Goal: Transaction & Acquisition: Purchase product/service

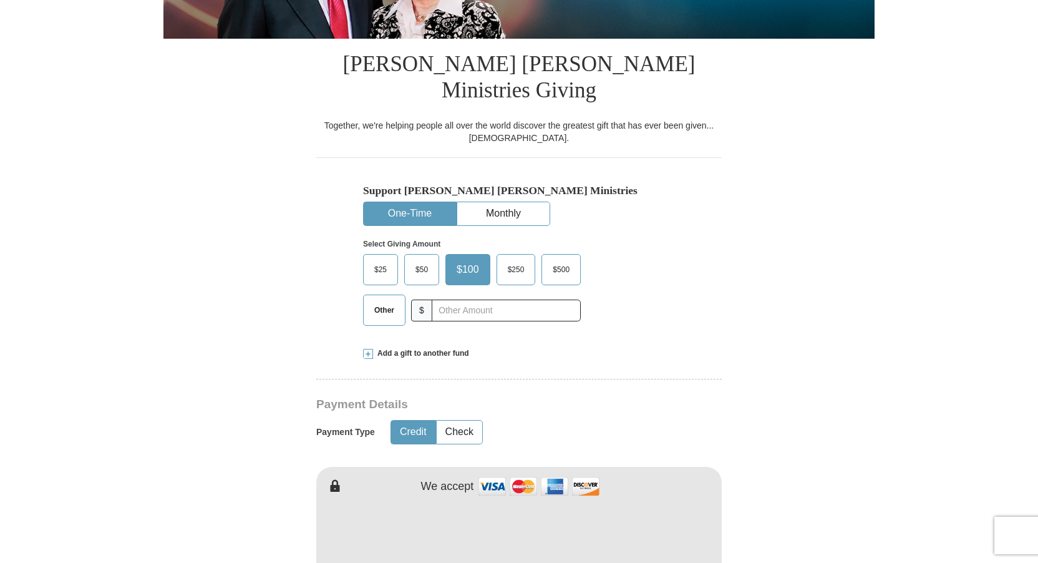
scroll to position [312, 0]
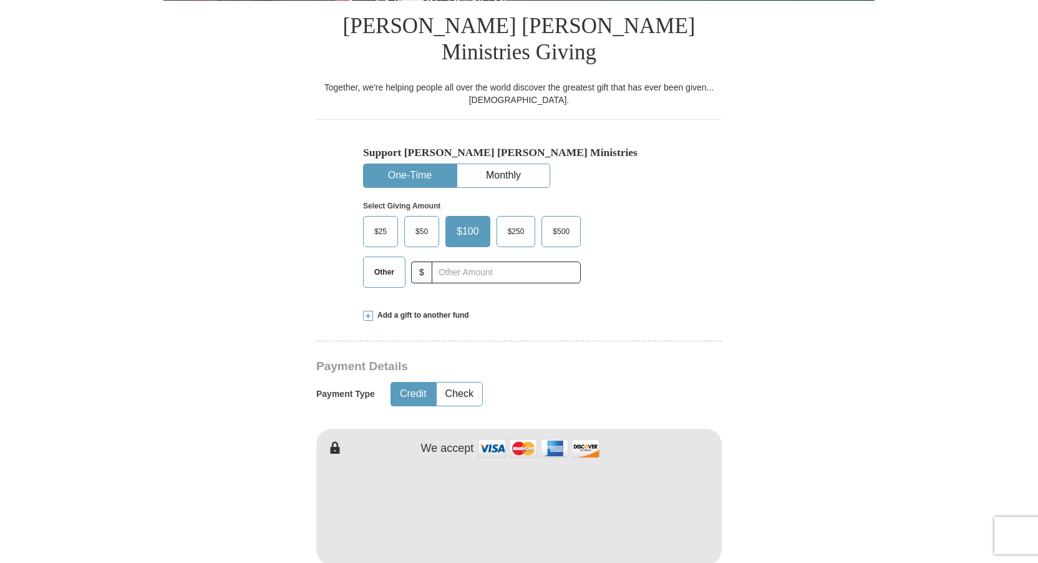
click at [380, 263] on span "Other" at bounding box center [384, 272] width 32 height 19
click at [0, 0] on input "Other" at bounding box center [0, 0] width 0 height 0
click at [444, 261] on input "text" at bounding box center [506, 272] width 138 height 22
type input "1000.00"
click at [458, 382] on button "Check" at bounding box center [460, 393] width 46 height 23
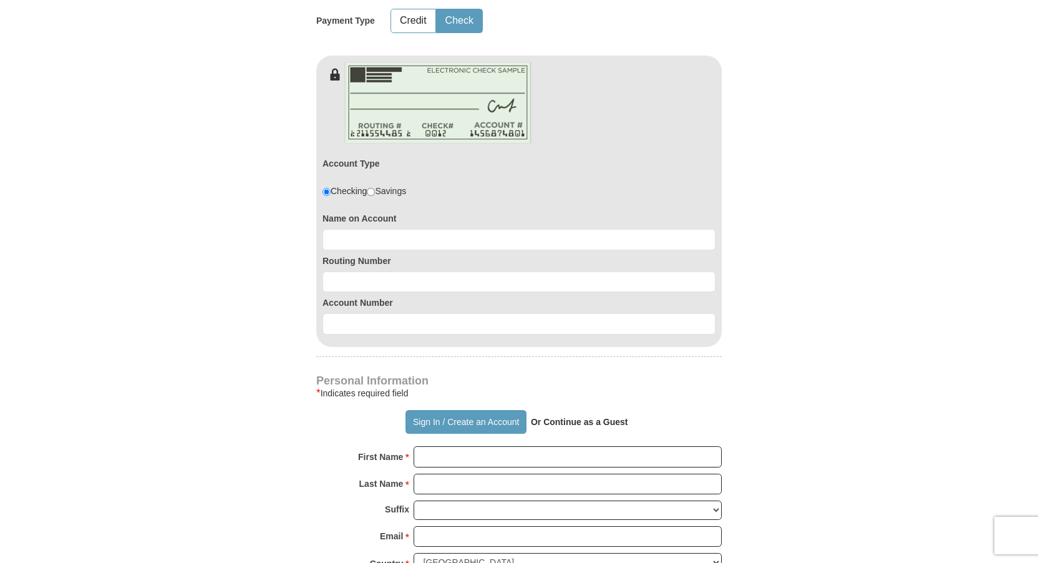
scroll to position [686, 0]
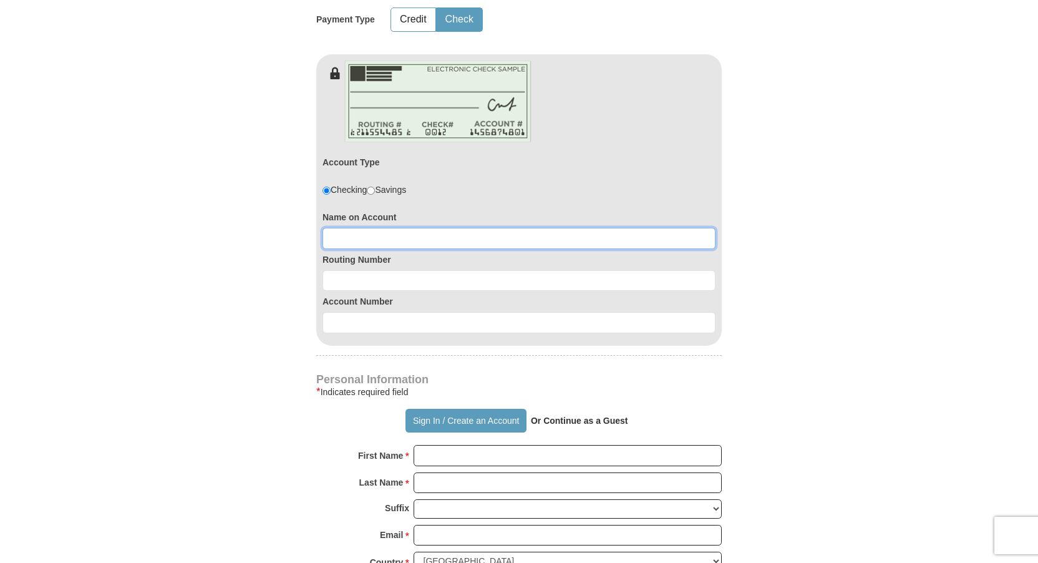
click at [338, 228] on input at bounding box center [519, 238] width 393 height 21
type input "[PERSON_NAME]"
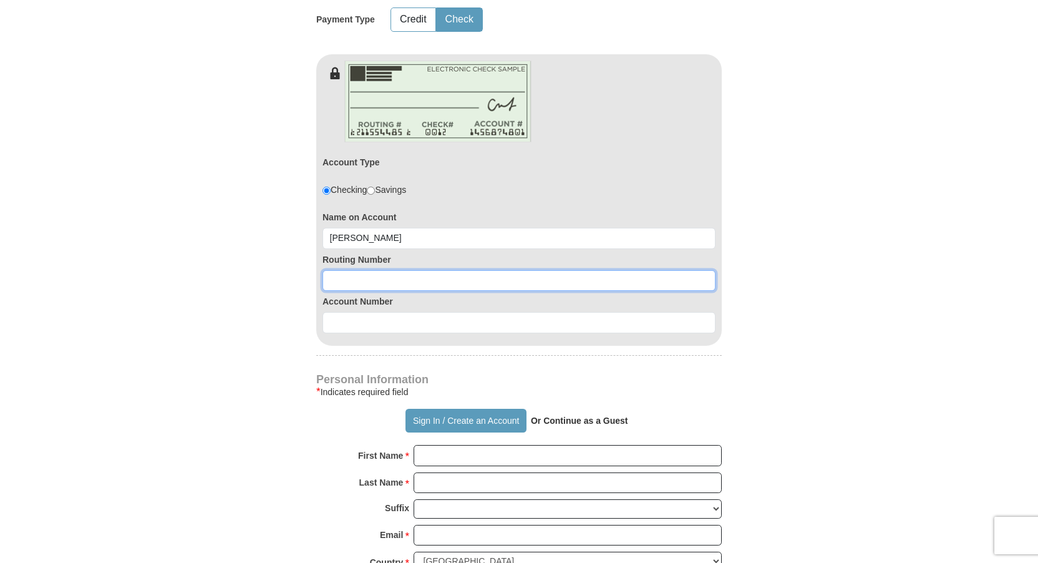
click at [342, 270] on input at bounding box center [519, 280] width 393 height 21
type input "071000013"
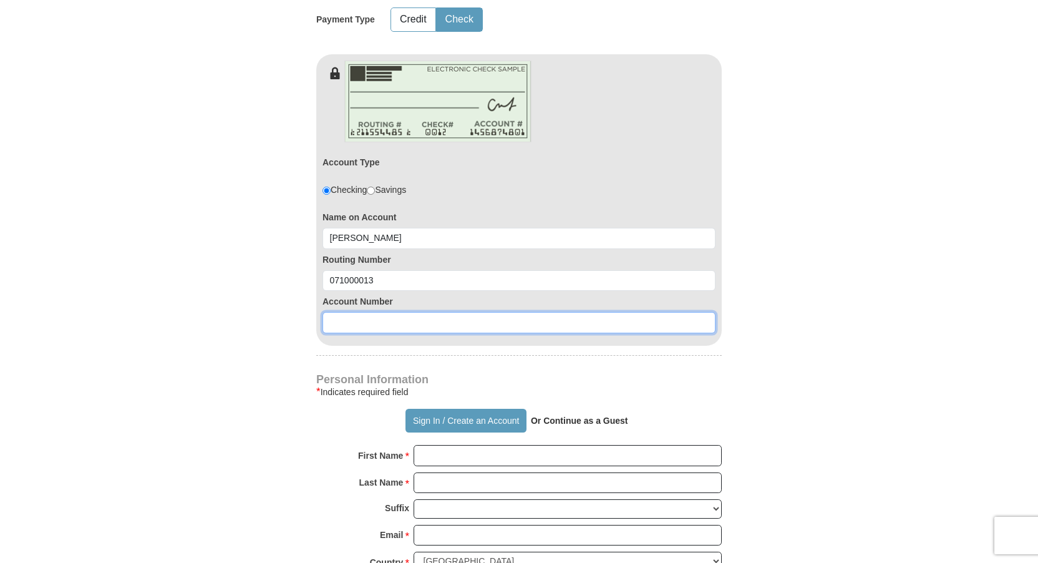
click at [349, 312] on input at bounding box center [519, 322] width 393 height 21
click at [357, 312] on input "400531083" at bounding box center [519, 322] width 393 height 21
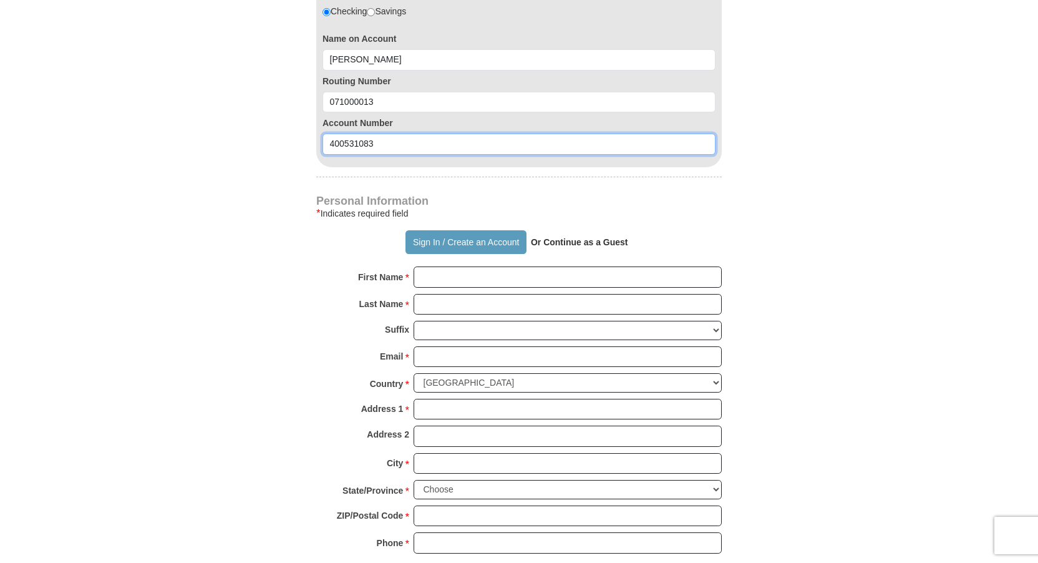
scroll to position [873, 0]
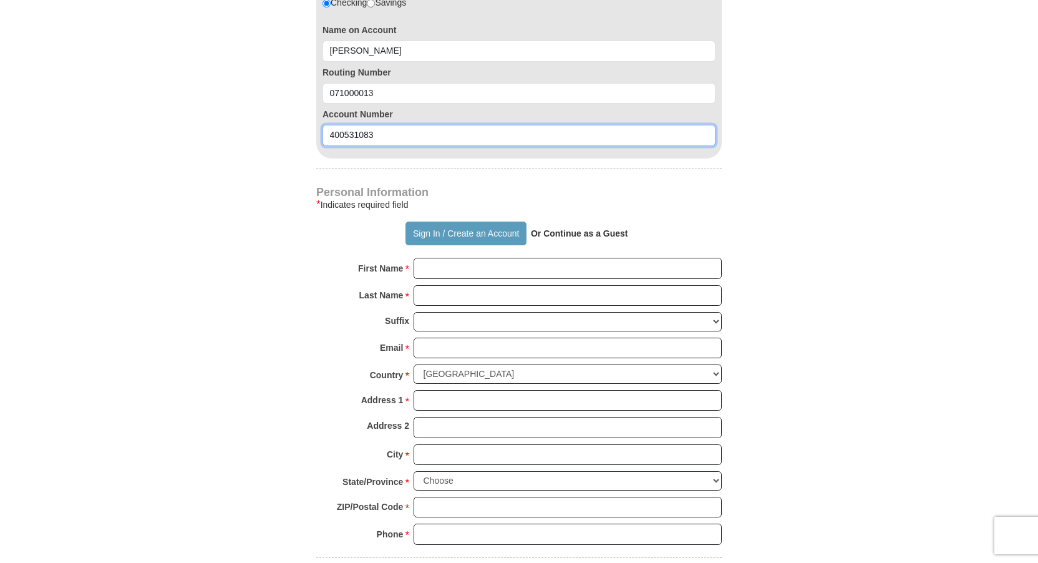
type input "400531083"
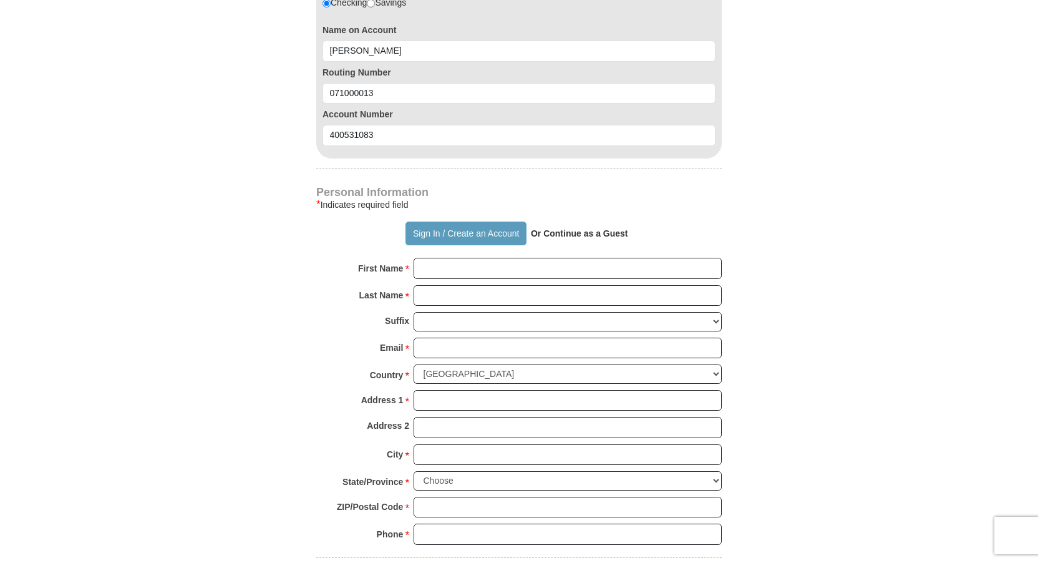
click at [591, 228] on strong "Or Continue as a Guest" at bounding box center [579, 233] width 97 height 10
click at [578, 228] on strong "Or Continue as a Guest" at bounding box center [579, 233] width 97 height 10
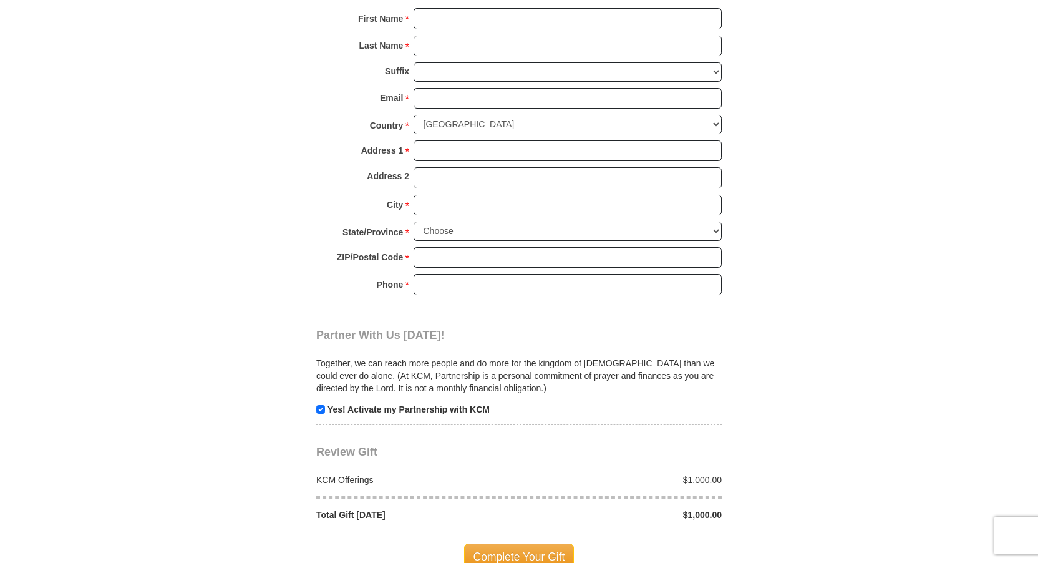
scroll to position [1060, 0]
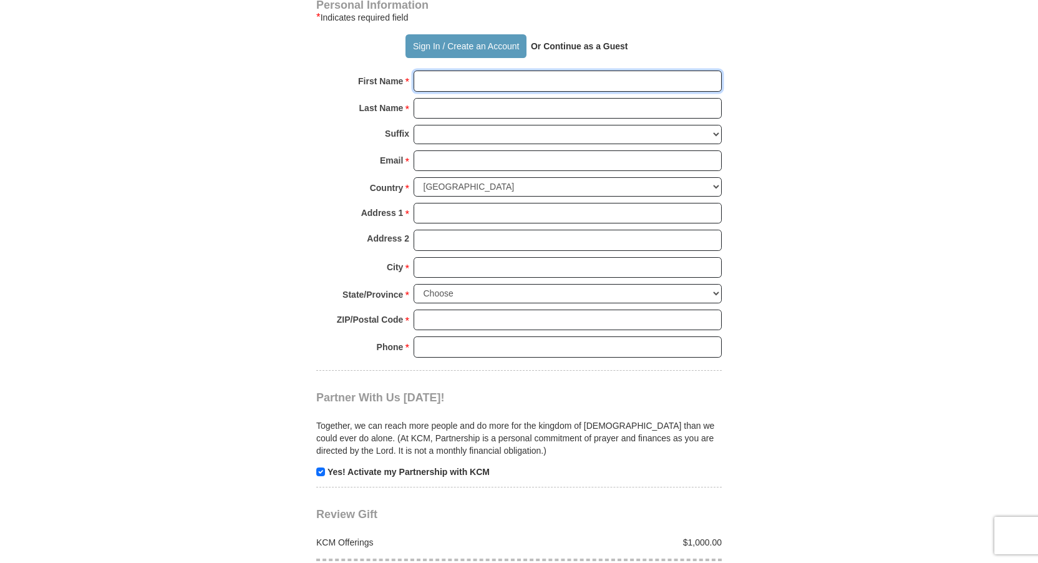
click at [460, 70] on input "First Name *" at bounding box center [568, 80] width 308 height 21
type input "[PERSON_NAME] ([PERSON_NAME])"
type input "[PERSON_NAME]"
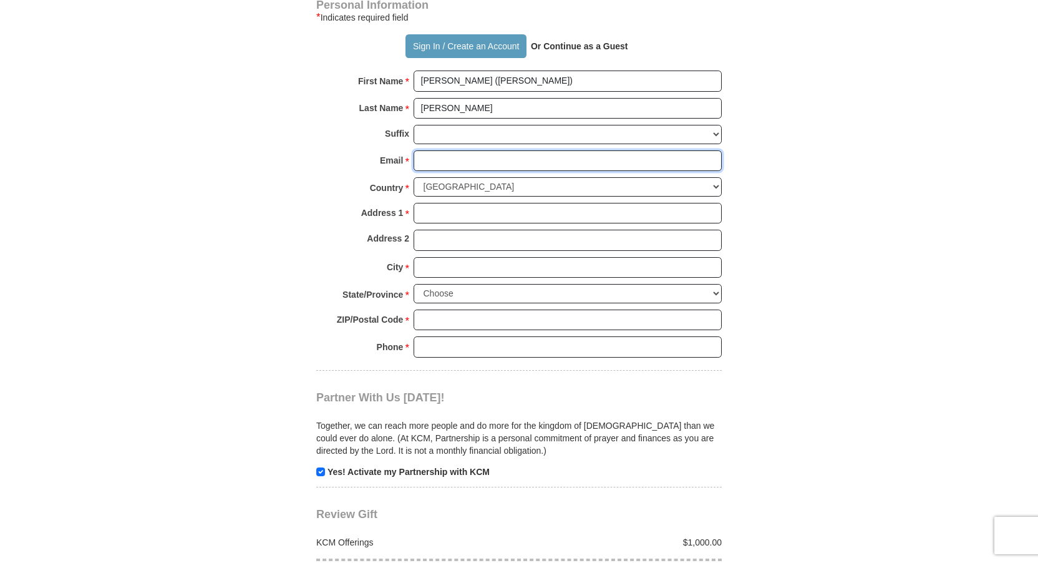
type input "[EMAIL_ADDRESS][DOMAIN_NAME]"
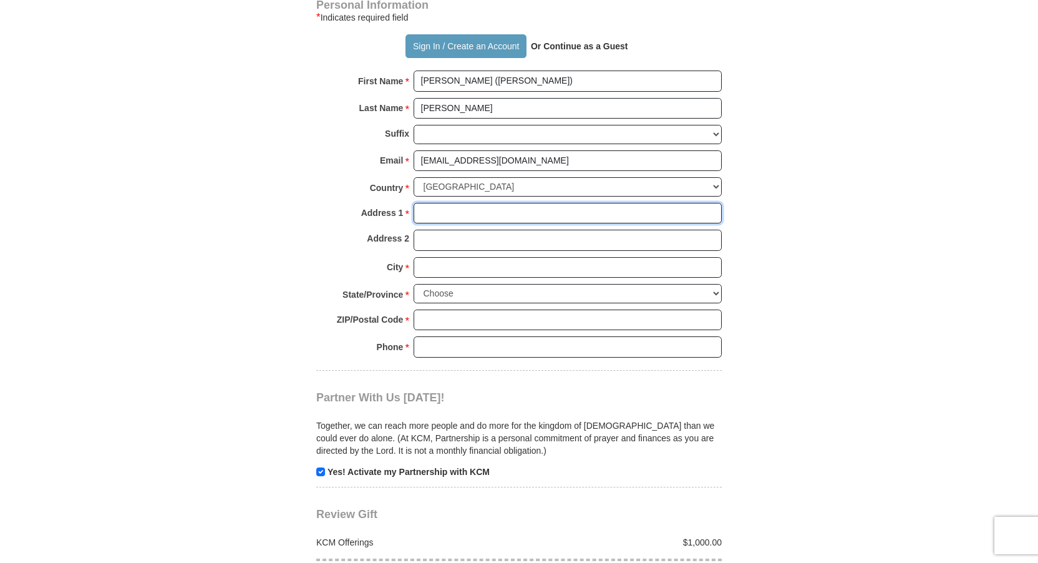
type input "[STREET_ADDRESS][PERSON_NAME]"
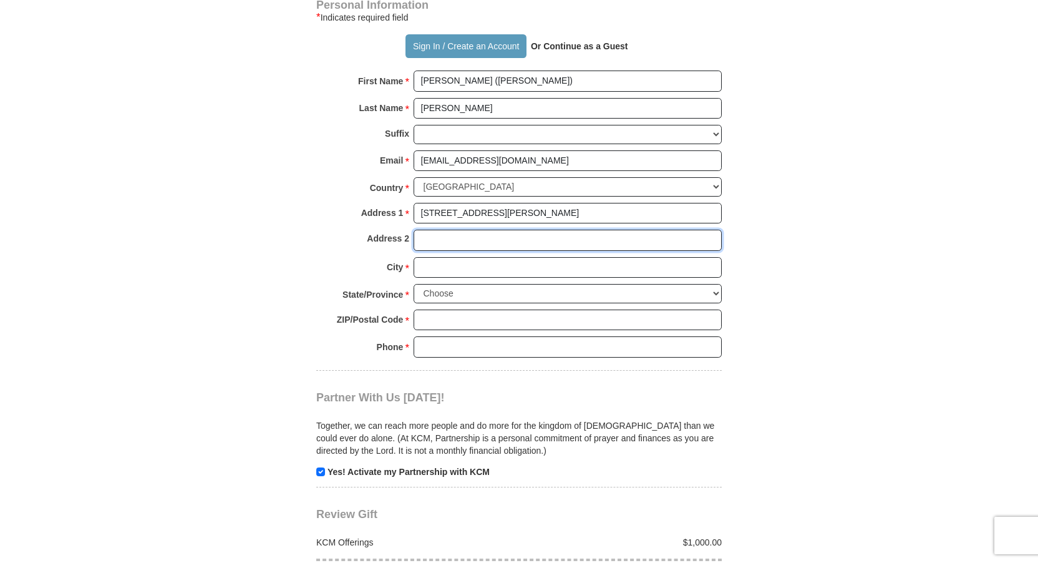
type input "[STREET_ADDRESS][PERSON_NAME]"
type input "Brookfield"
select select "IL"
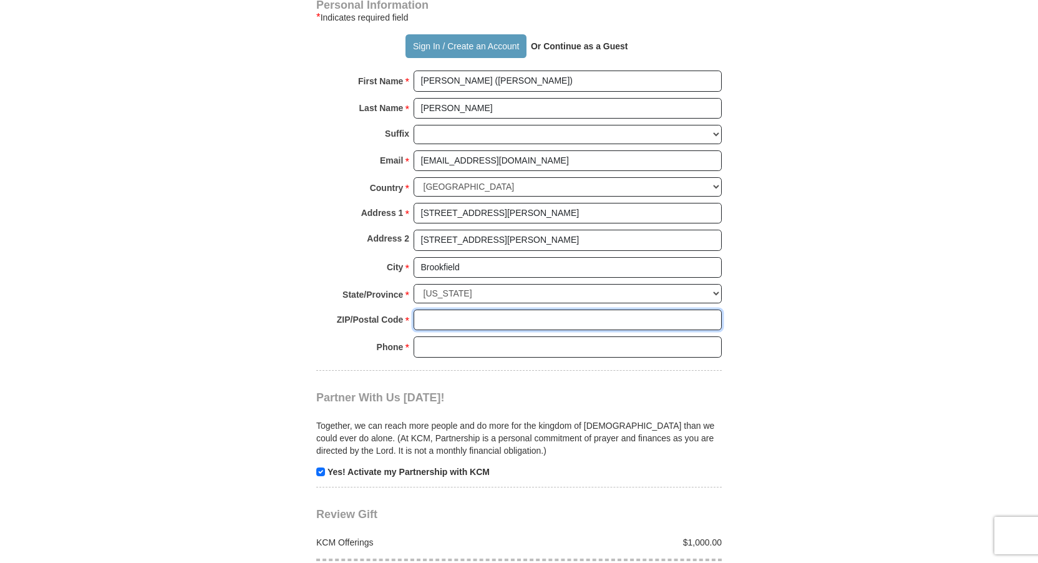
type input "60513"
type input "7084851245"
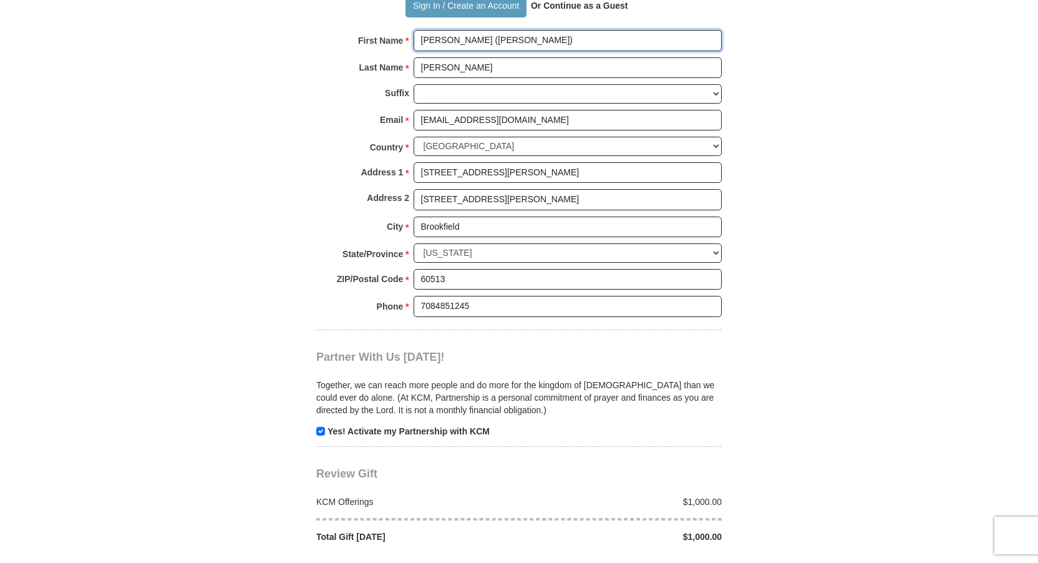
scroll to position [1123, 0]
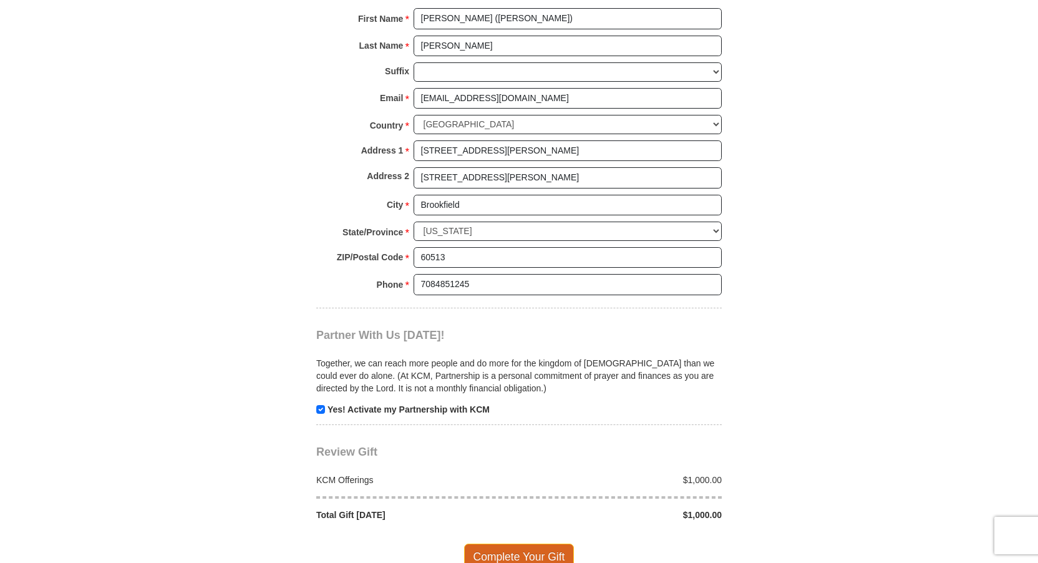
click at [523, 543] on span "Complete Your Gift" at bounding box center [519, 556] width 110 height 26
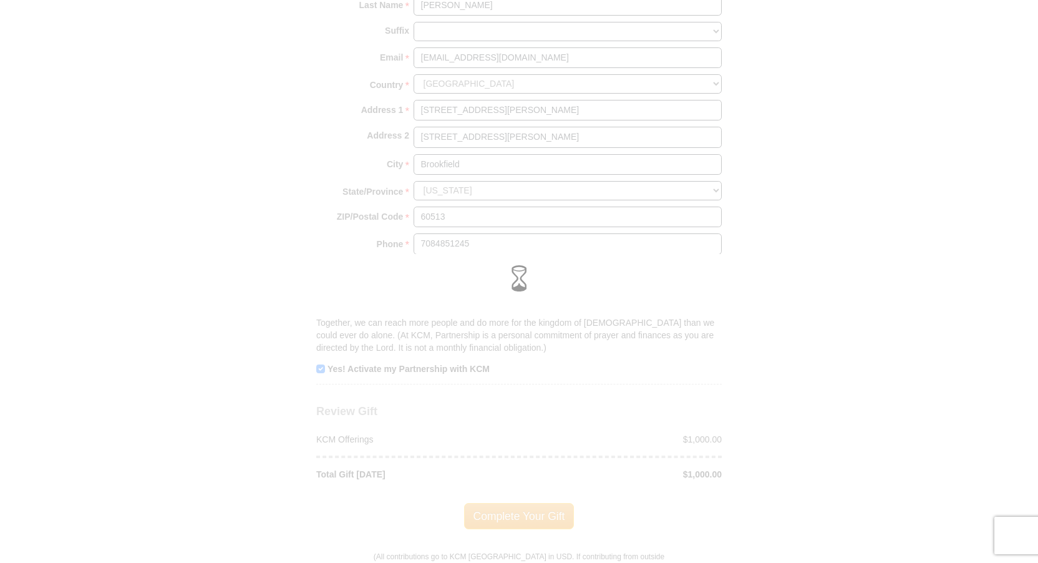
scroll to position [1185, 0]
